Goal: Task Accomplishment & Management: Manage account settings

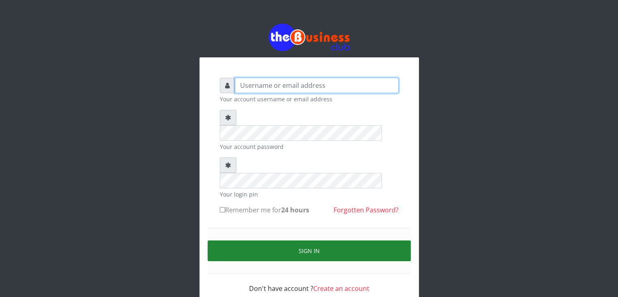
type input "Debmolive"
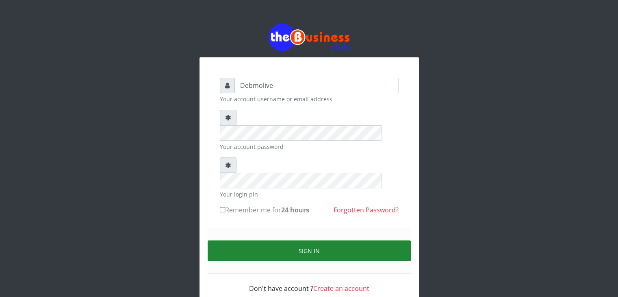
click at [280, 240] on button "Sign in" at bounding box center [309, 250] width 203 height 21
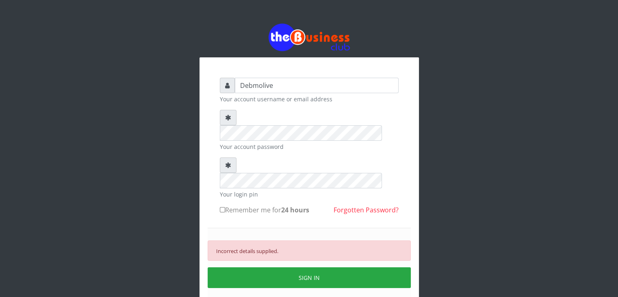
click at [219, 176] on div "Debmolive Your account username or email address Your account password Your log…" at bounding box center [309, 198] width 195 height 258
click at [223, 207] on input "Remember me for 24 hours" at bounding box center [222, 209] width 5 height 5
checkbox input "true"
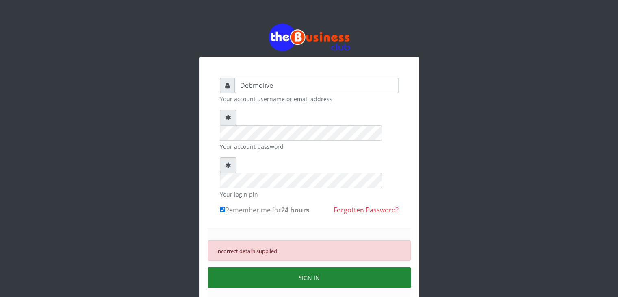
click at [297, 267] on button "SIGN IN" at bounding box center [309, 277] width 203 height 21
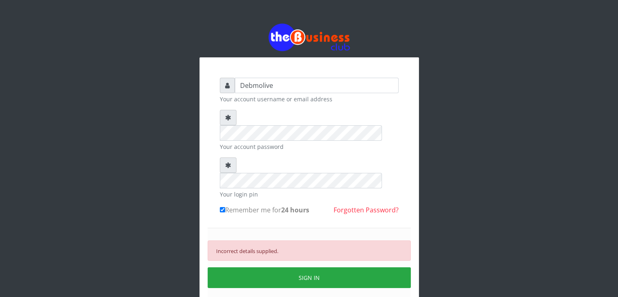
click at [363, 205] on link "Forgotten Password?" at bounding box center [366, 209] width 65 height 9
